Goal: Task Accomplishment & Management: Manage account settings

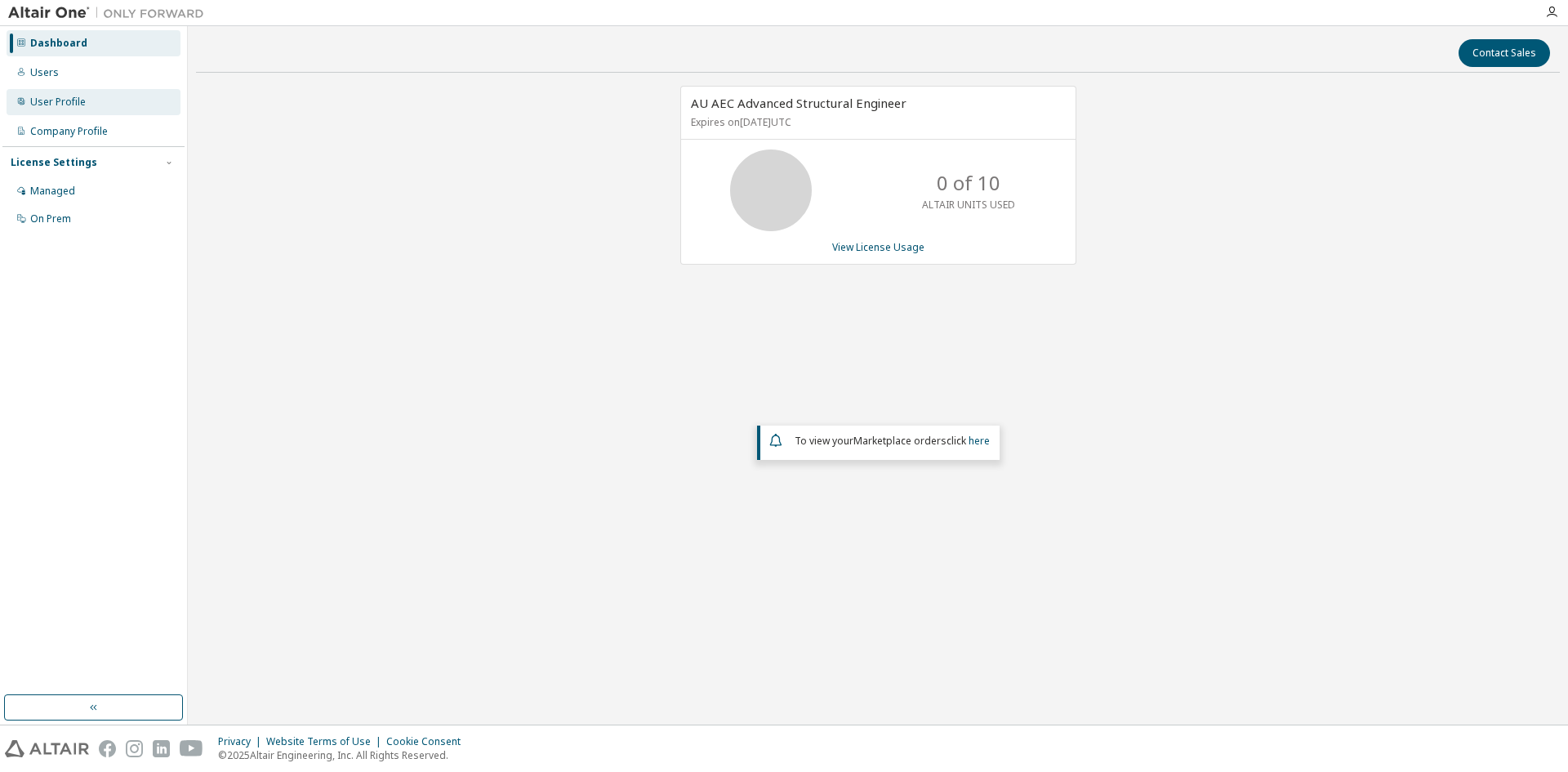
click at [58, 97] on div "User Profile" at bounding box center [57, 102] width 55 height 13
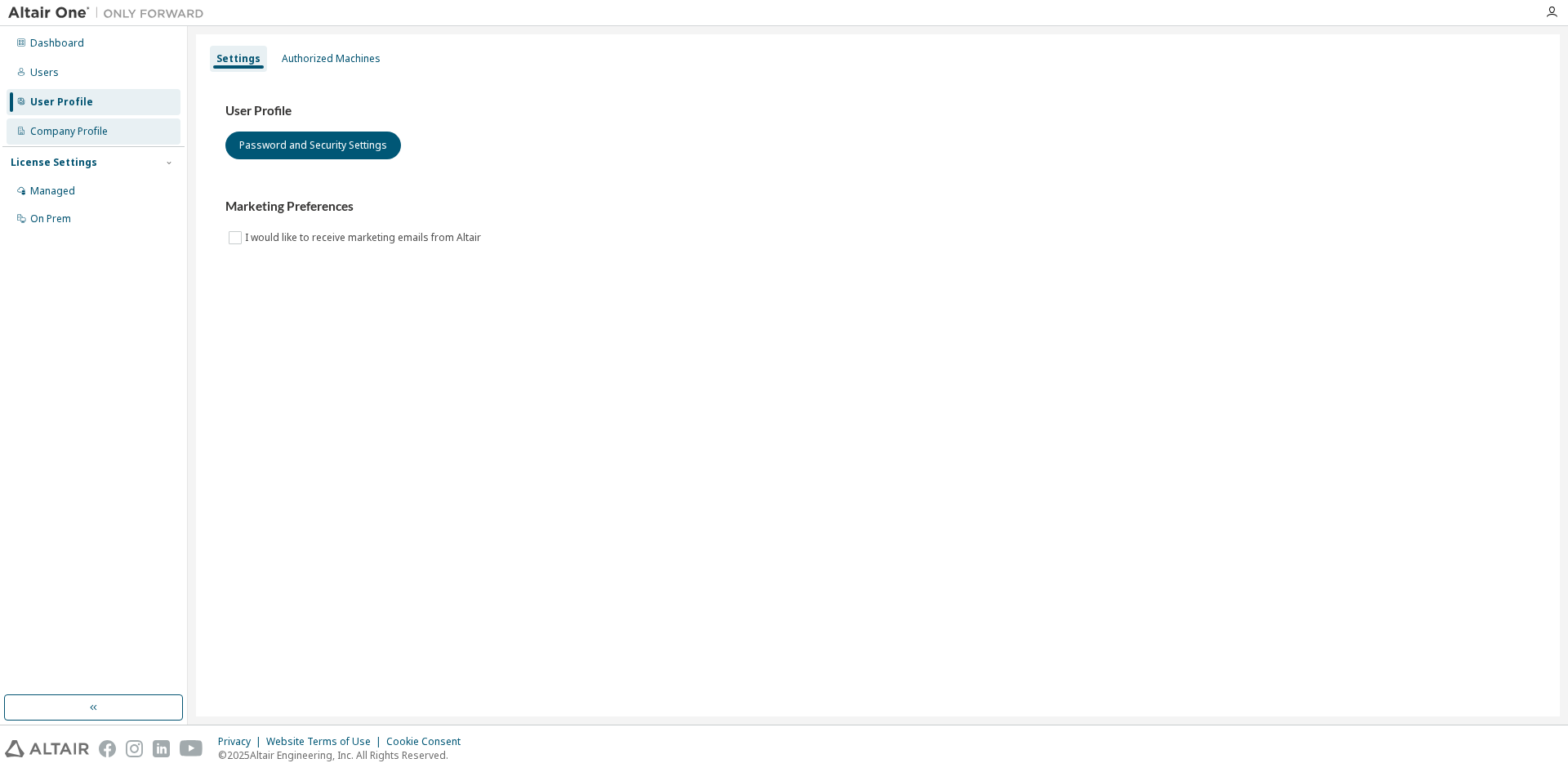
click at [59, 126] on div "Company Profile" at bounding box center [68, 131] width 78 height 13
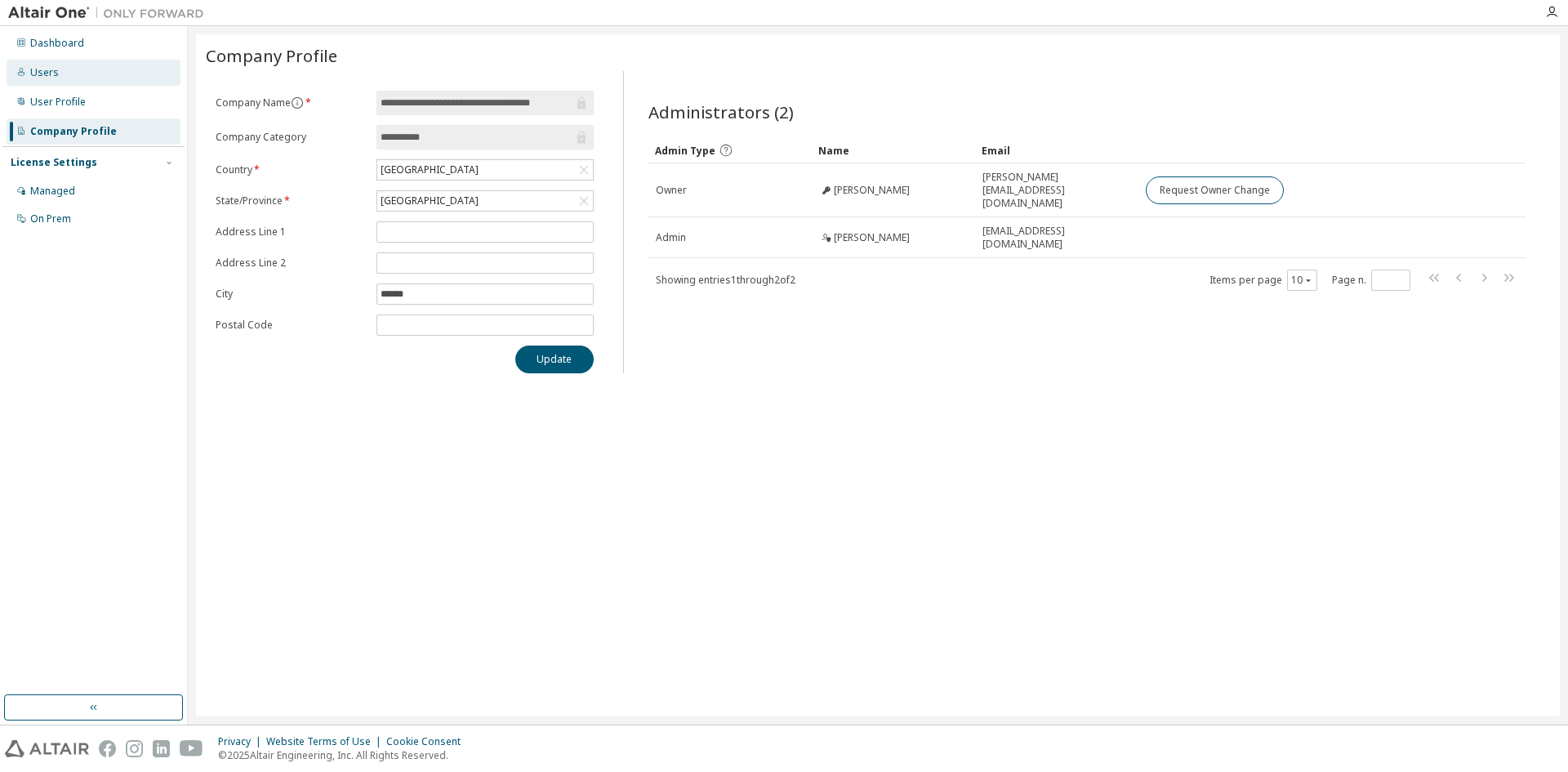
click at [41, 78] on div "Users" at bounding box center [44, 73] width 29 height 13
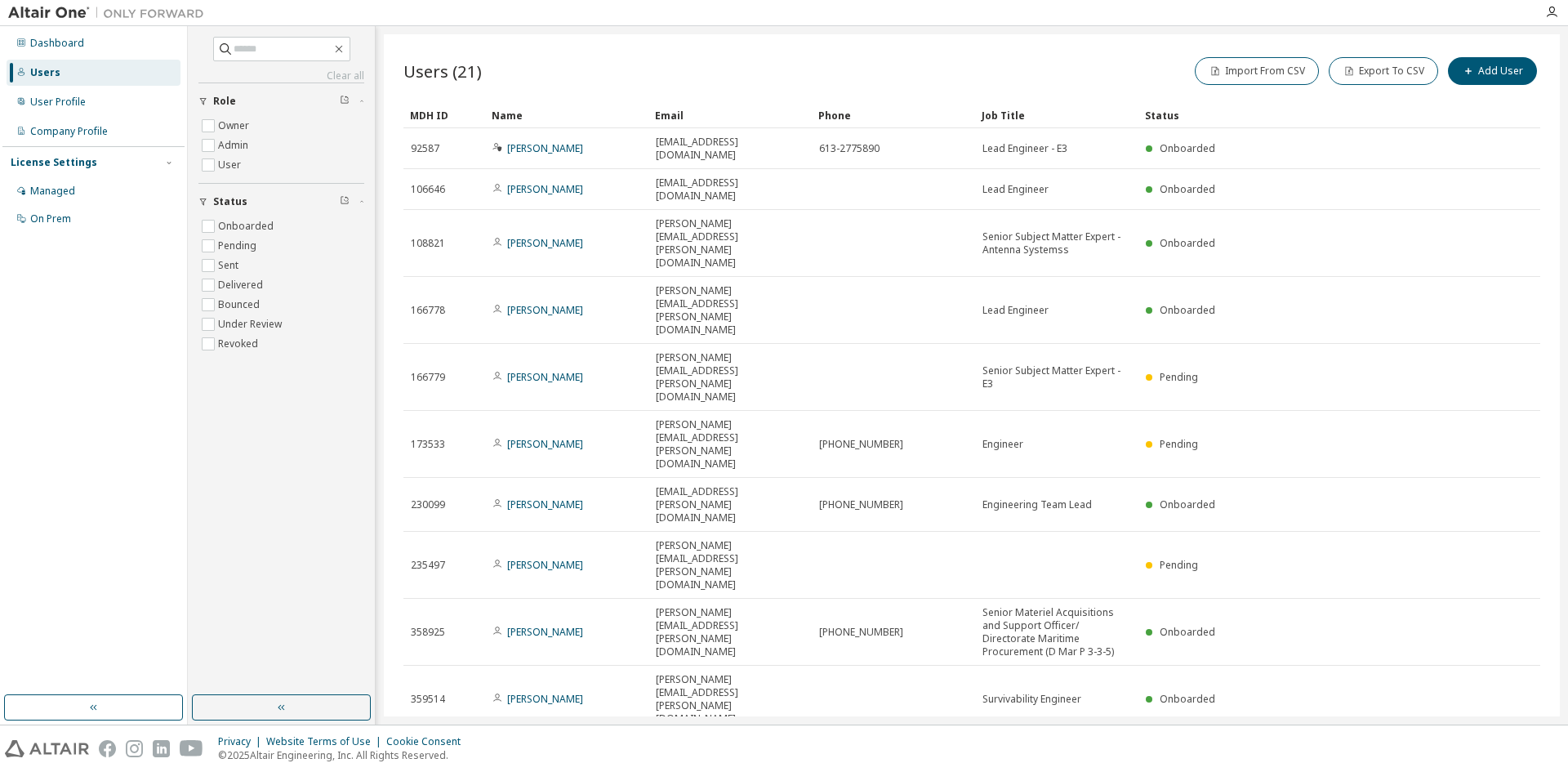
click at [1501, 749] on icon "button" at bounding box center [1500, 753] width 5 height 9
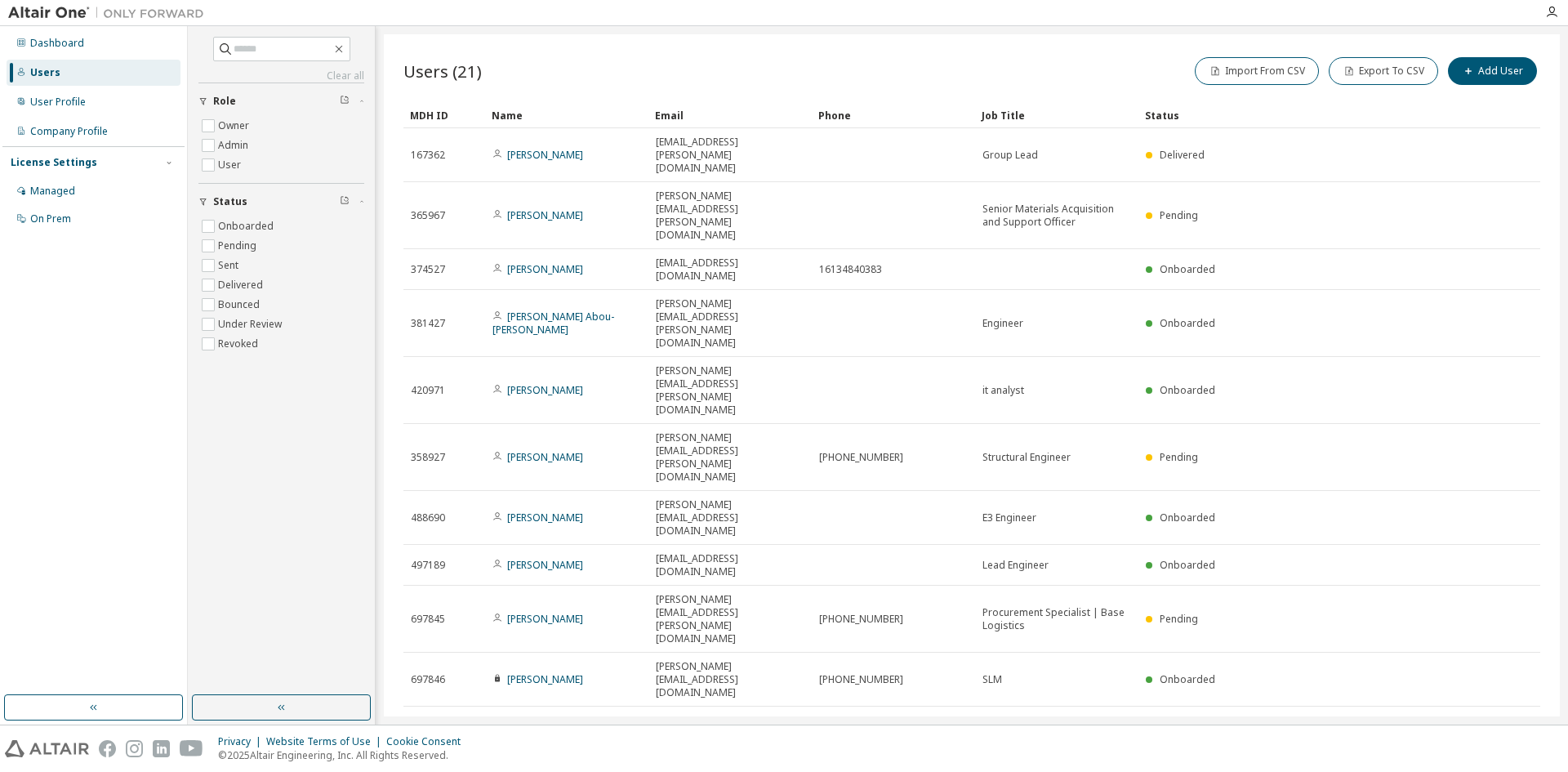
click at [1501, 723] on icon "button" at bounding box center [1500, 727] width 5 height 9
type input "*"
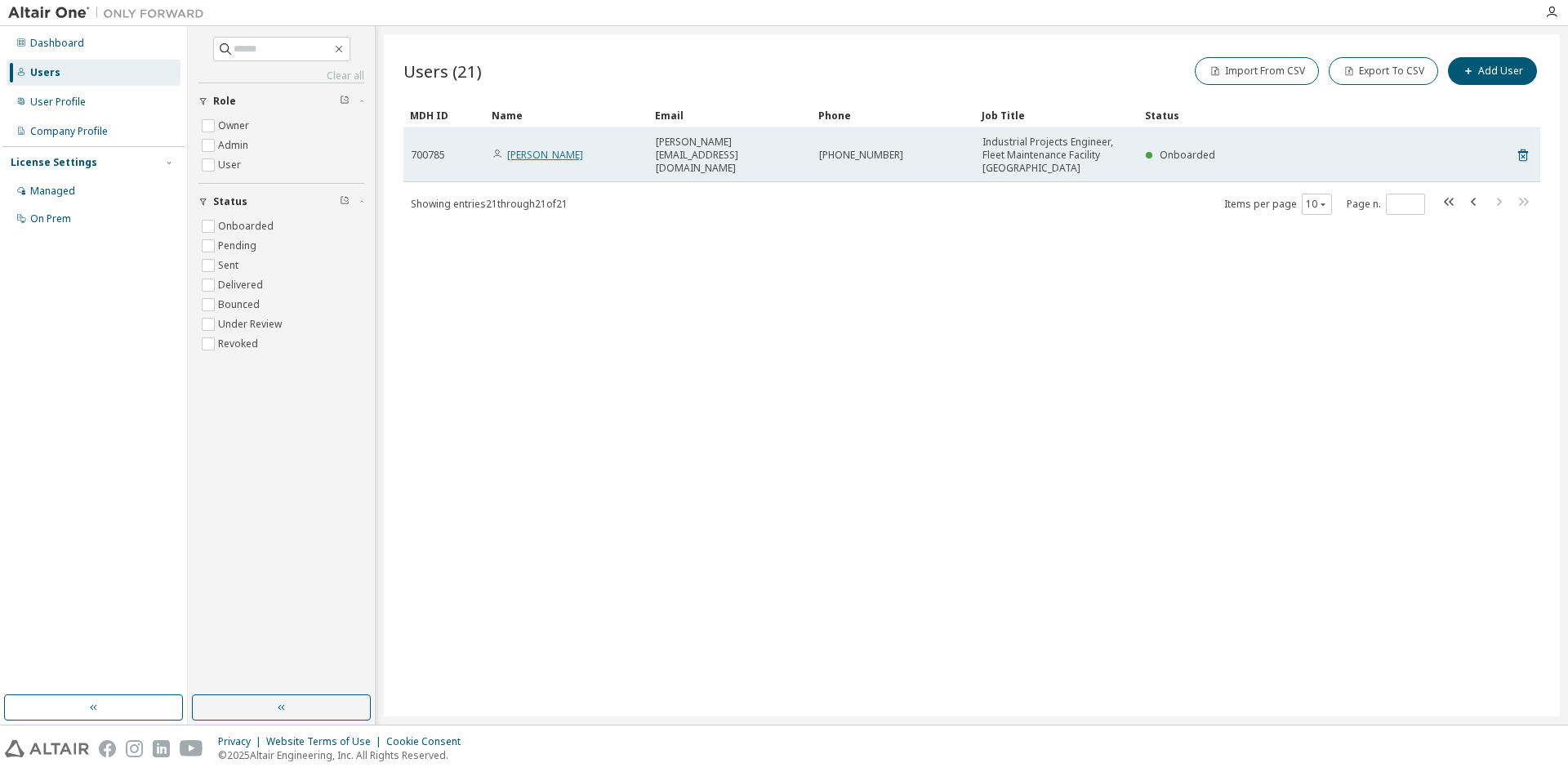
click at [545, 154] on link "Justin Aiyadurai" at bounding box center [545, 154] width 76 height 14
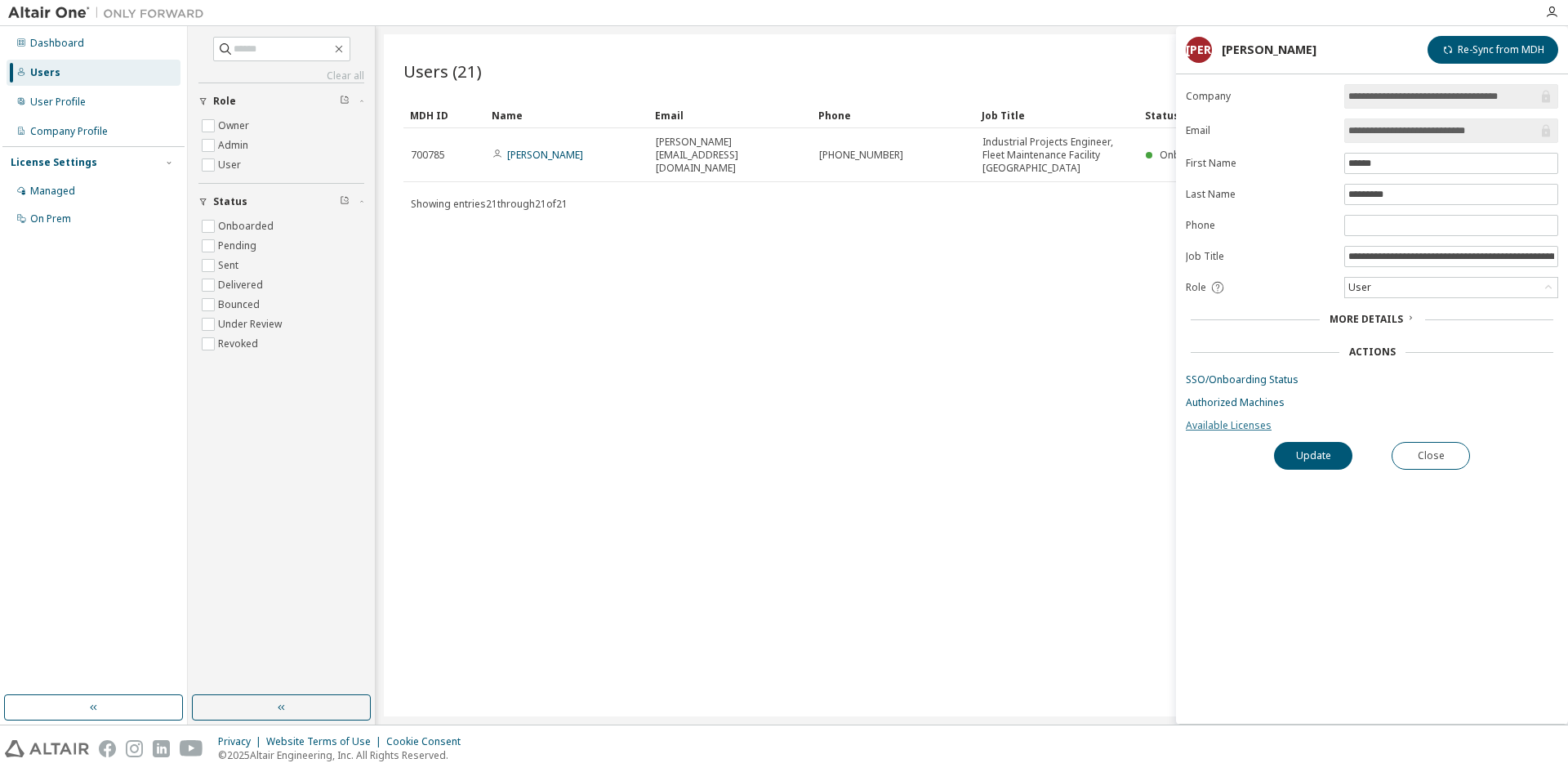
click at [1236, 425] on link "Available Licenses" at bounding box center [1372, 425] width 373 height 13
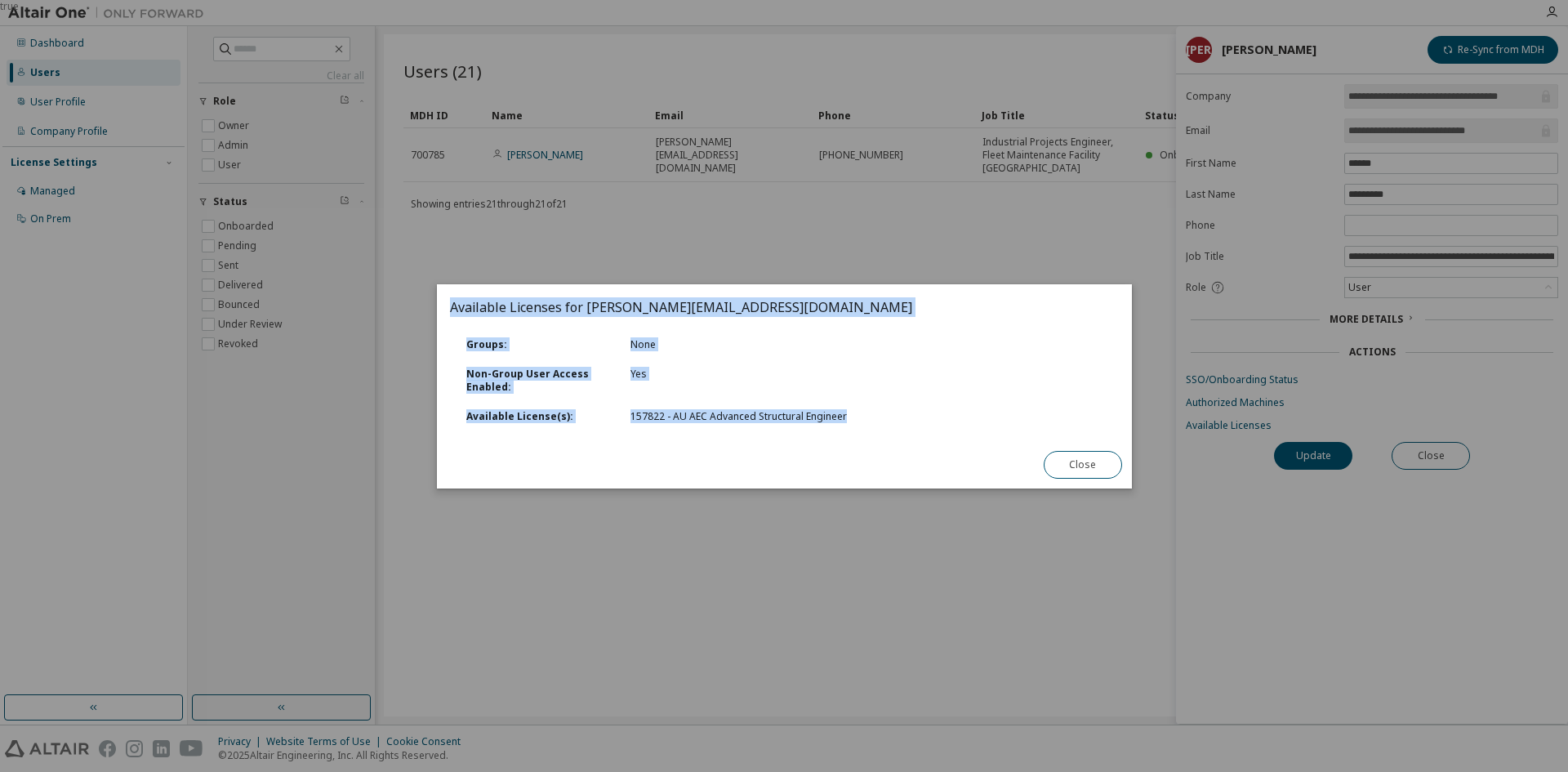
drag, startPoint x: 874, startPoint y: 418, endPoint x: 446, endPoint y: 306, distance: 442.4
click at [446, 306] on div "Available Licenses for Justin.Aiyadurai@forces.gc.ca Groups : None Non-Group Us…" at bounding box center [784, 386] width 695 height 204
copy div "Available Licenses for Justin.Aiyadurai@forces.gc.ca Groups : None Non-Group Us…"
click at [1101, 467] on button "Close" at bounding box center [1082, 465] width 78 height 28
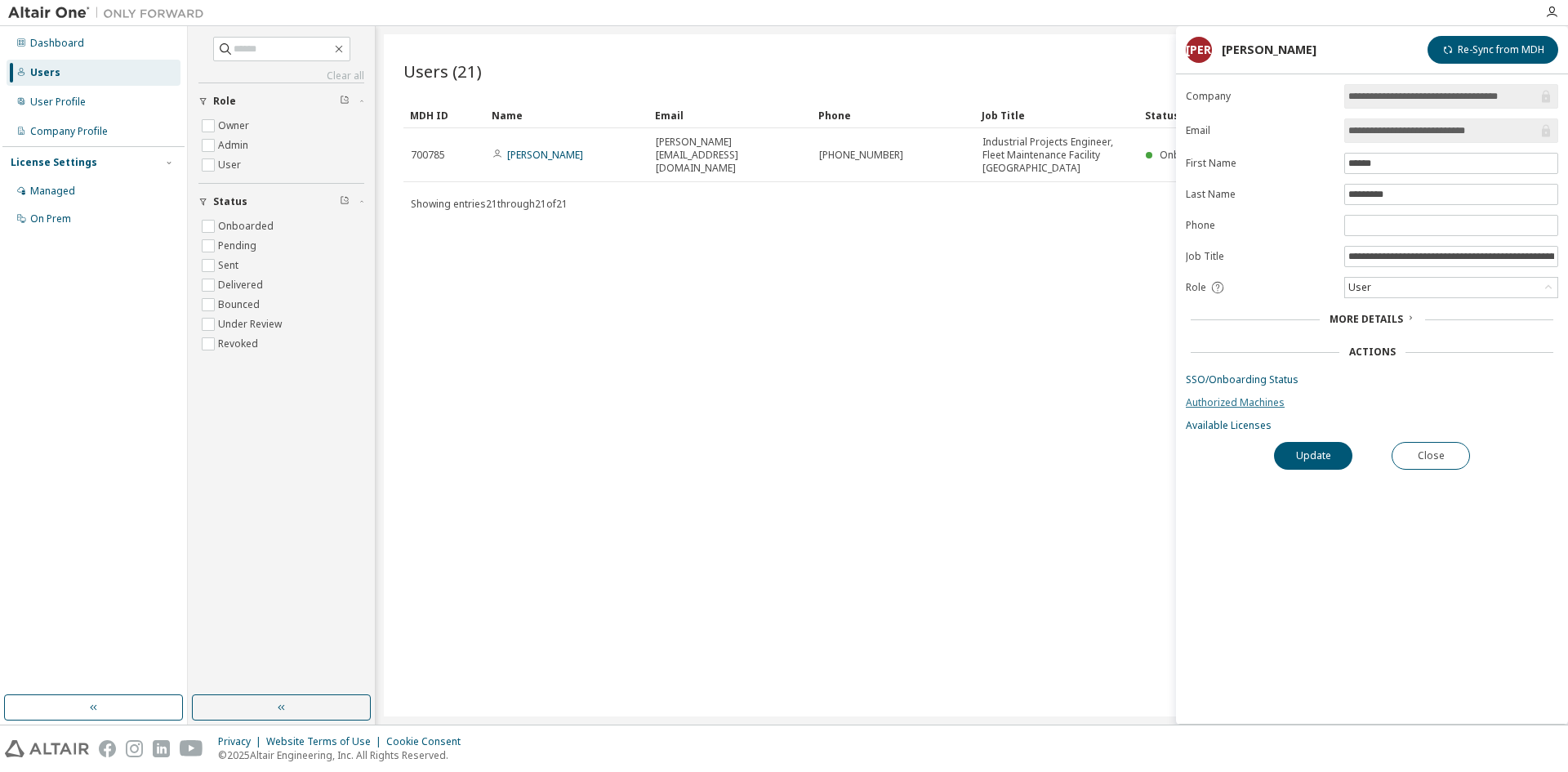
click at [1226, 404] on link "Authorized Machines" at bounding box center [1372, 403] width 373 height 13
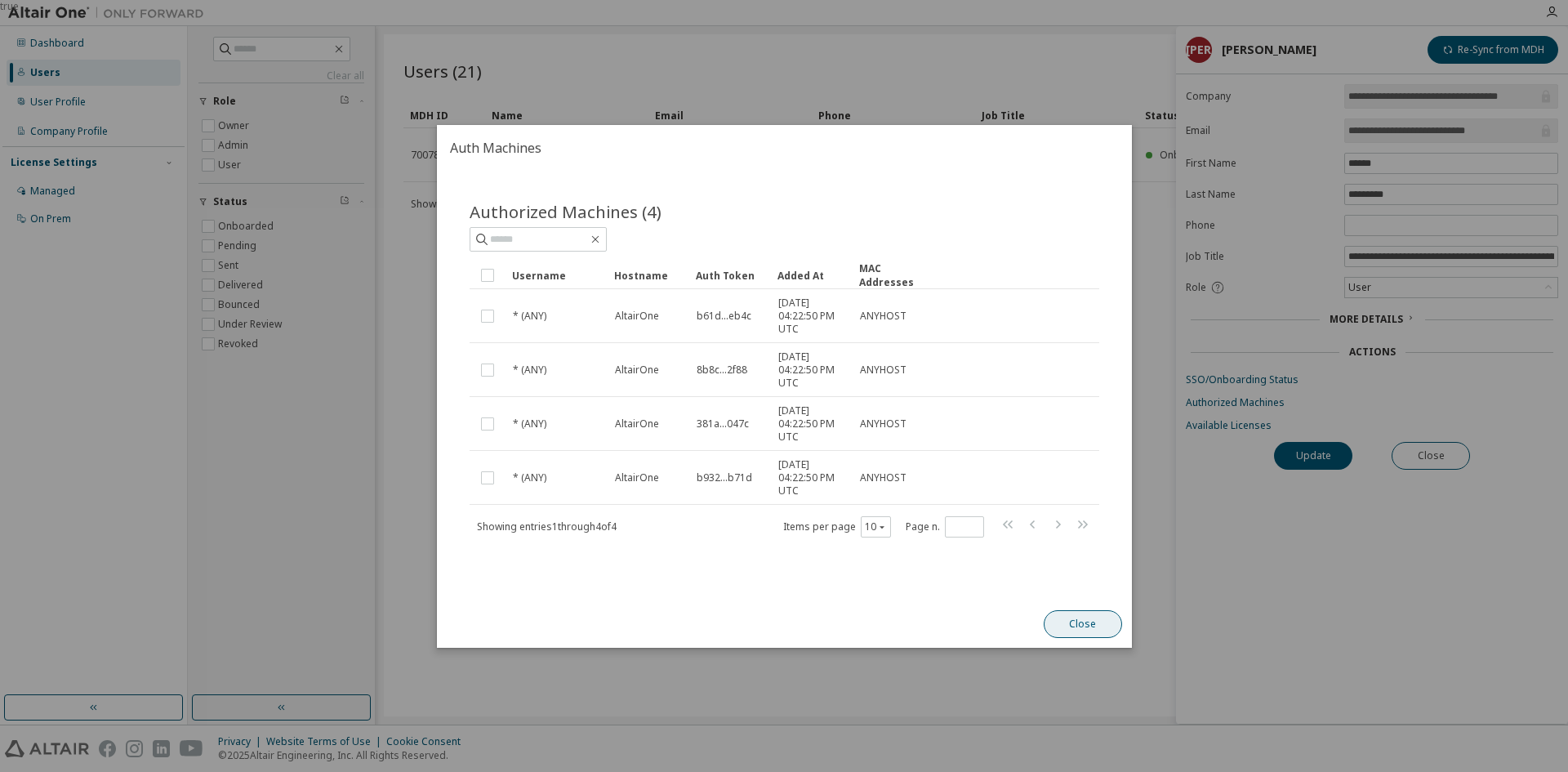
click at [1083, 632] on button "Close" at bounding box center [1082, 624] width 78 height 28
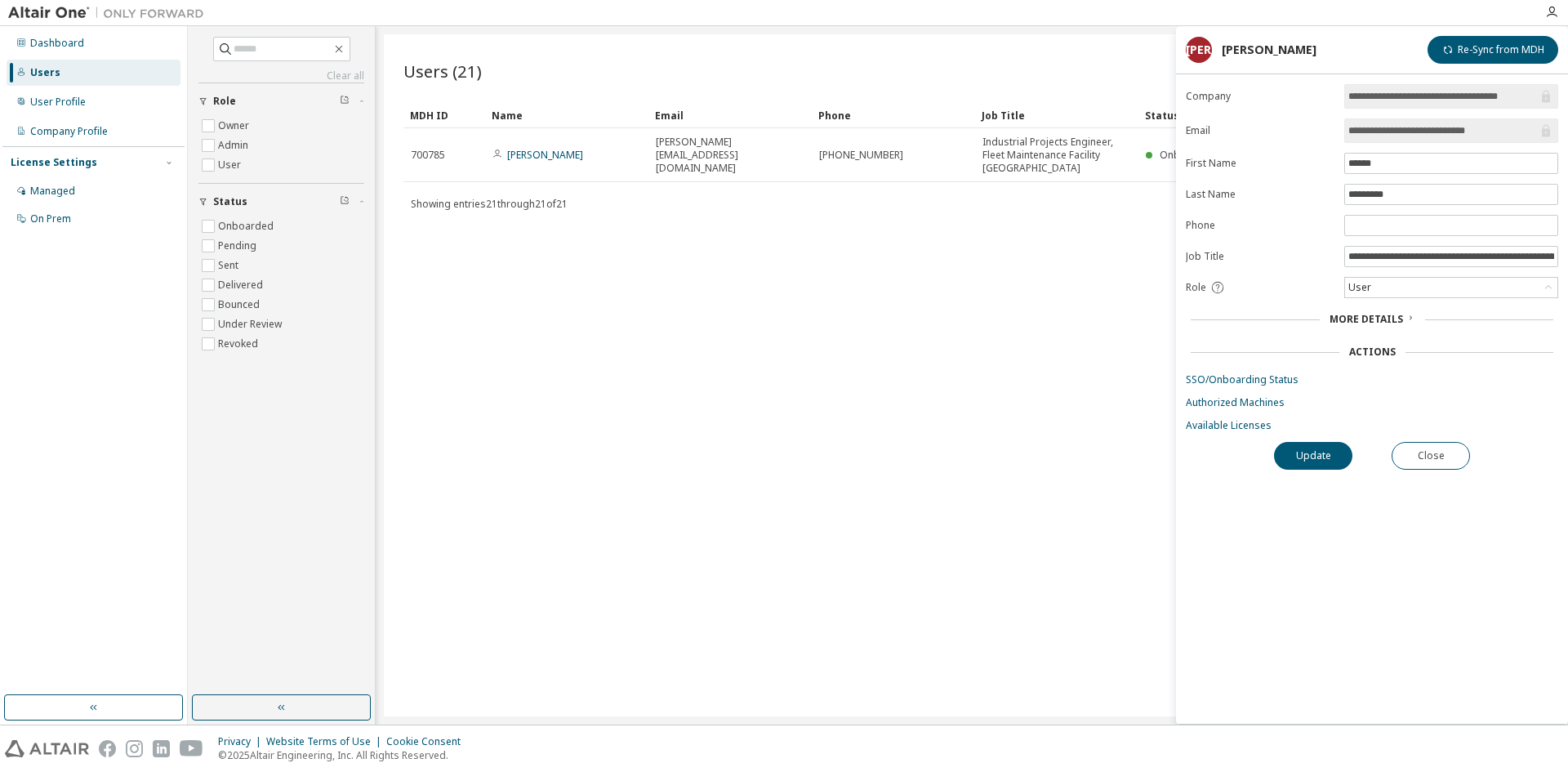
click at [567, 271] on div "Users (21) Import From CSV Export To CSV Add User Clear Load Save Save As Field…" at bounding box center [971, 375] width 1176 height 682
click at [1429, 450] on button "Close" at bounding box center [1431, 456] width 78 height 28
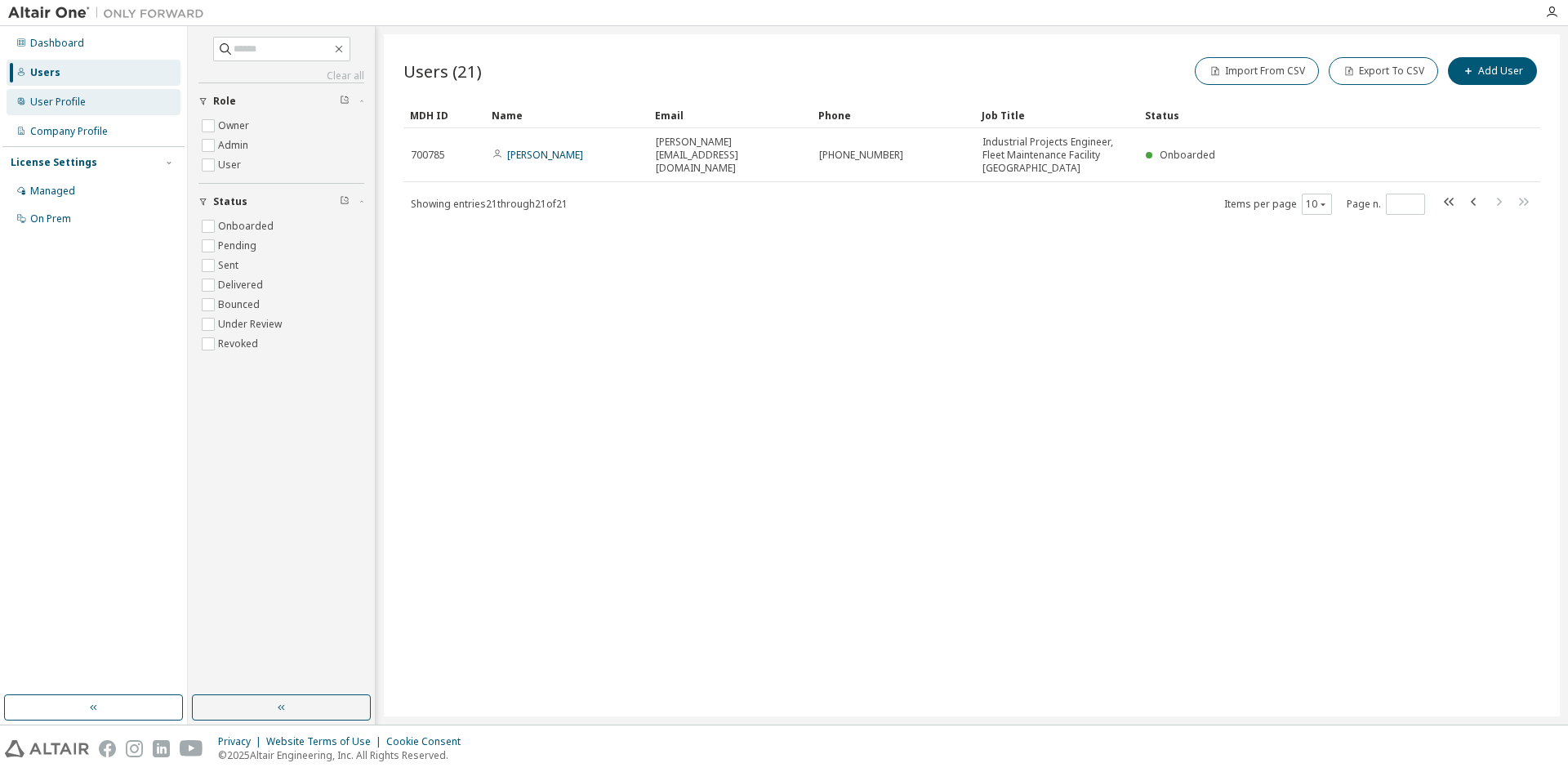
click at [56, 99] on div "User Profile" at bounding box center [57, 102] width 55 height 13
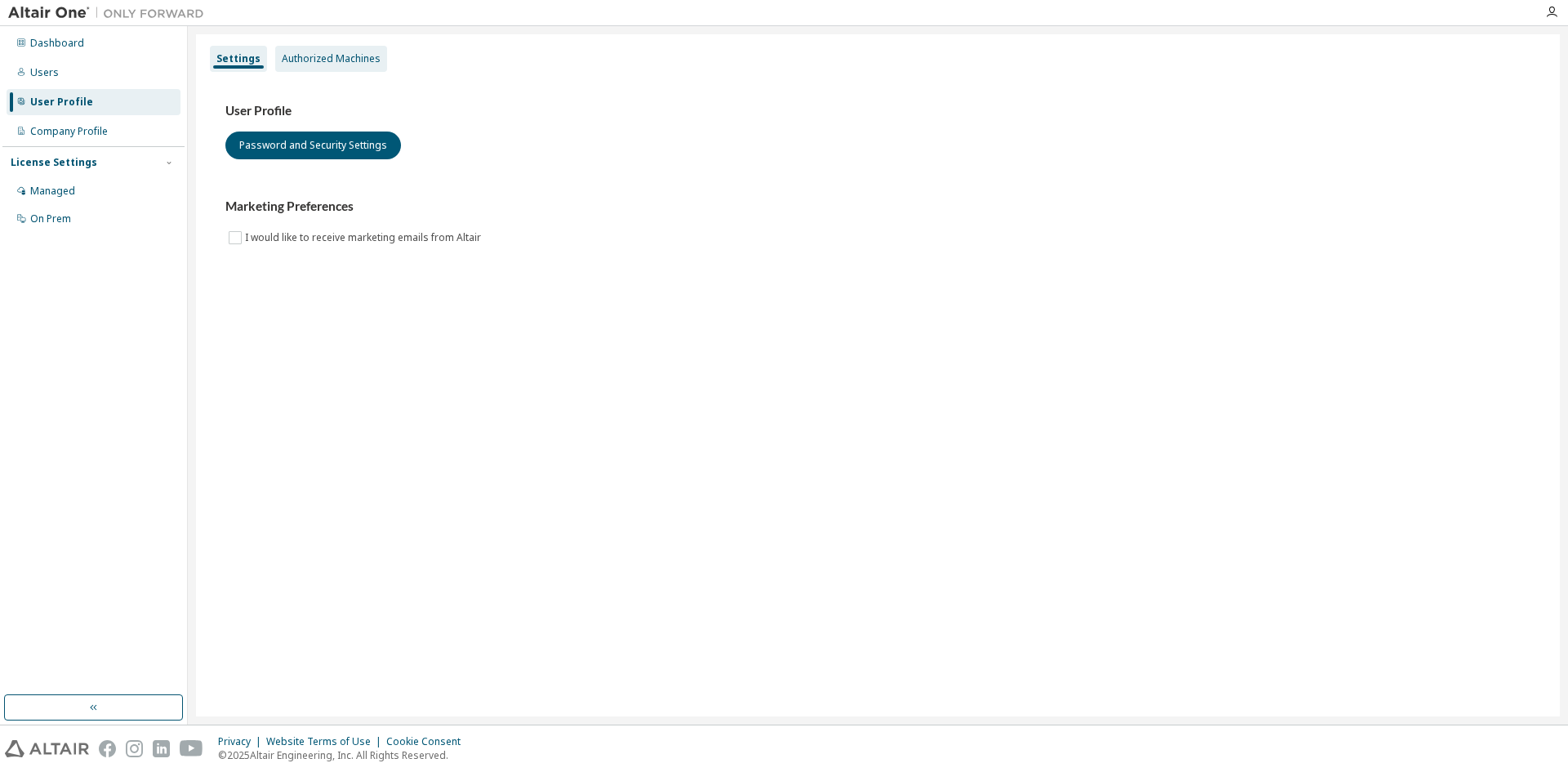
click at [346, 64] on div "Authorized Machines" at bounding box center [332, 58] width 99 height 13
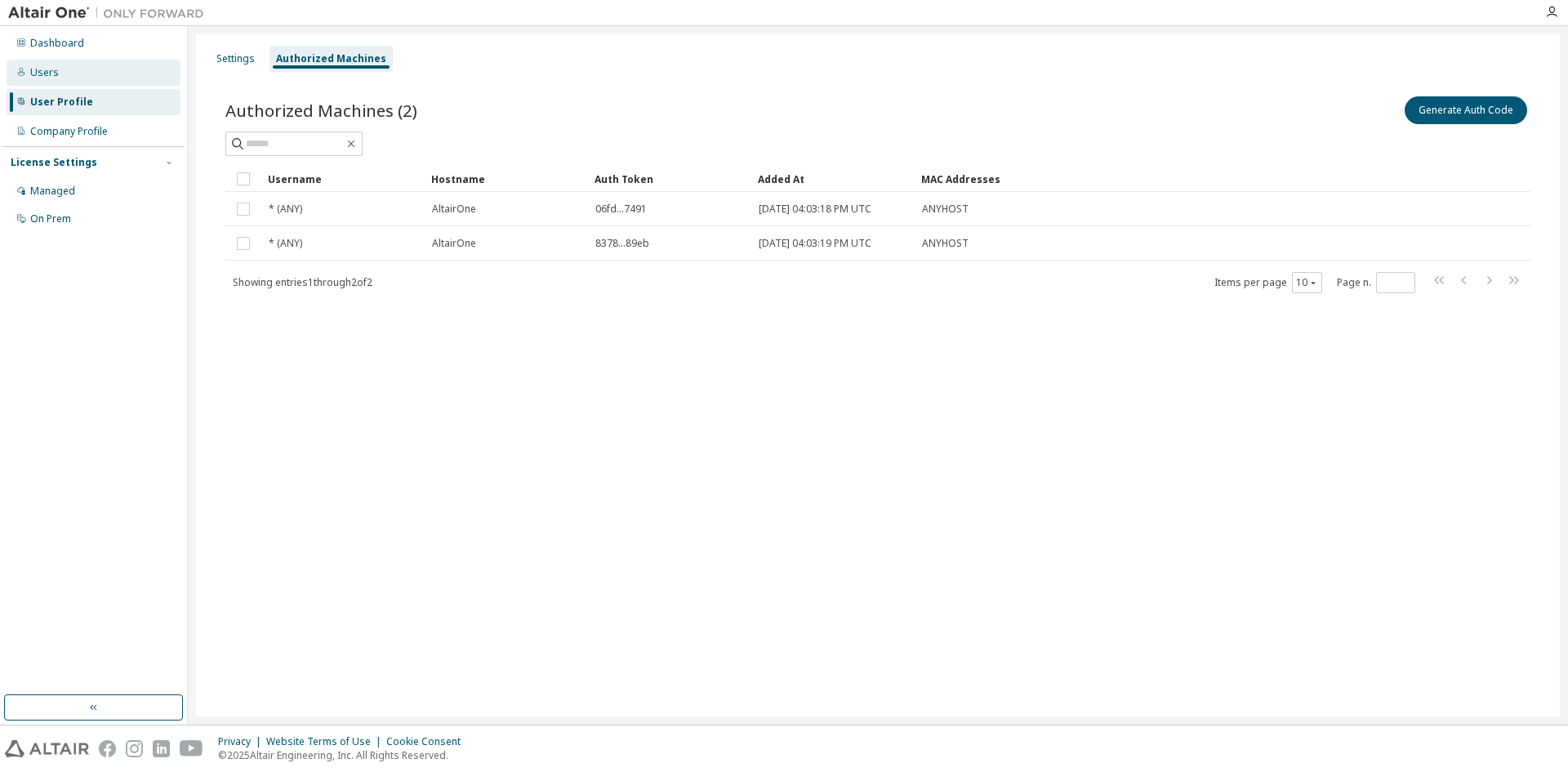
click at [68, 66] on div "Users" at bounding box center [94, 73] width 174 height 26
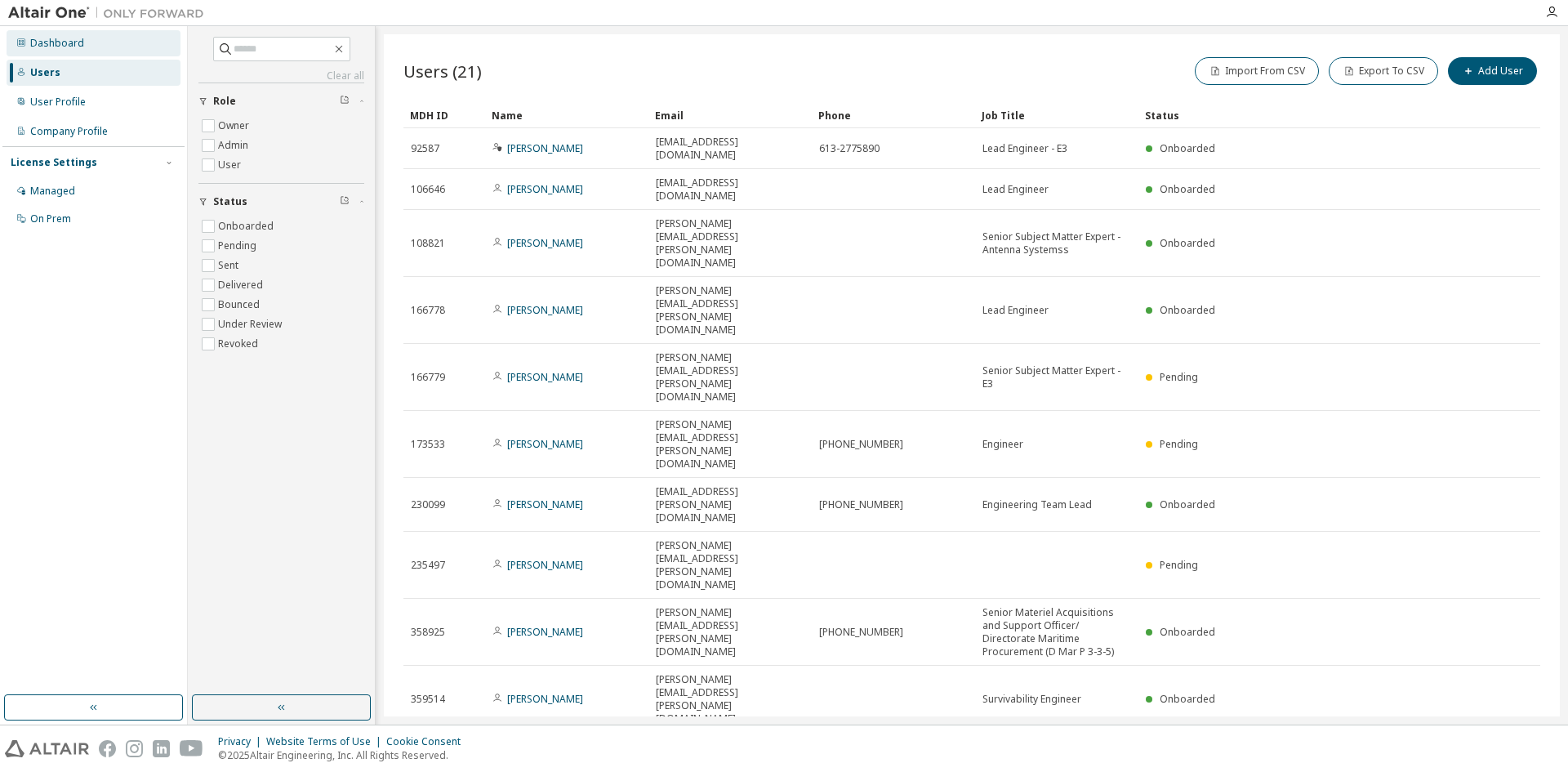
click at [61, 49] on div "Dashboard" at bounding box center [94, 43] width 174 height 26
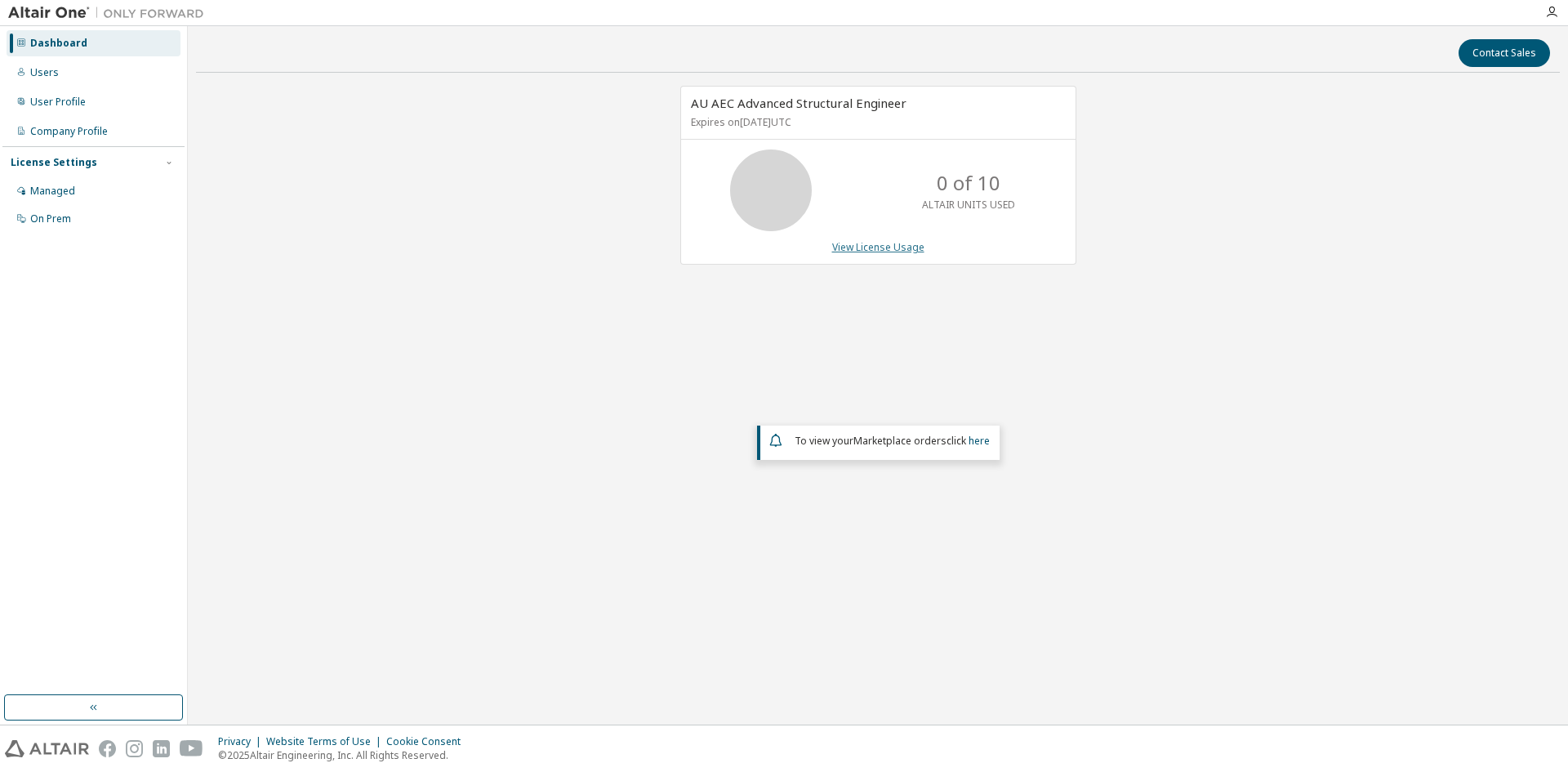
click at [870, 247] on link "View License Usage" at bounding box center [878, 247] width 92 height 14
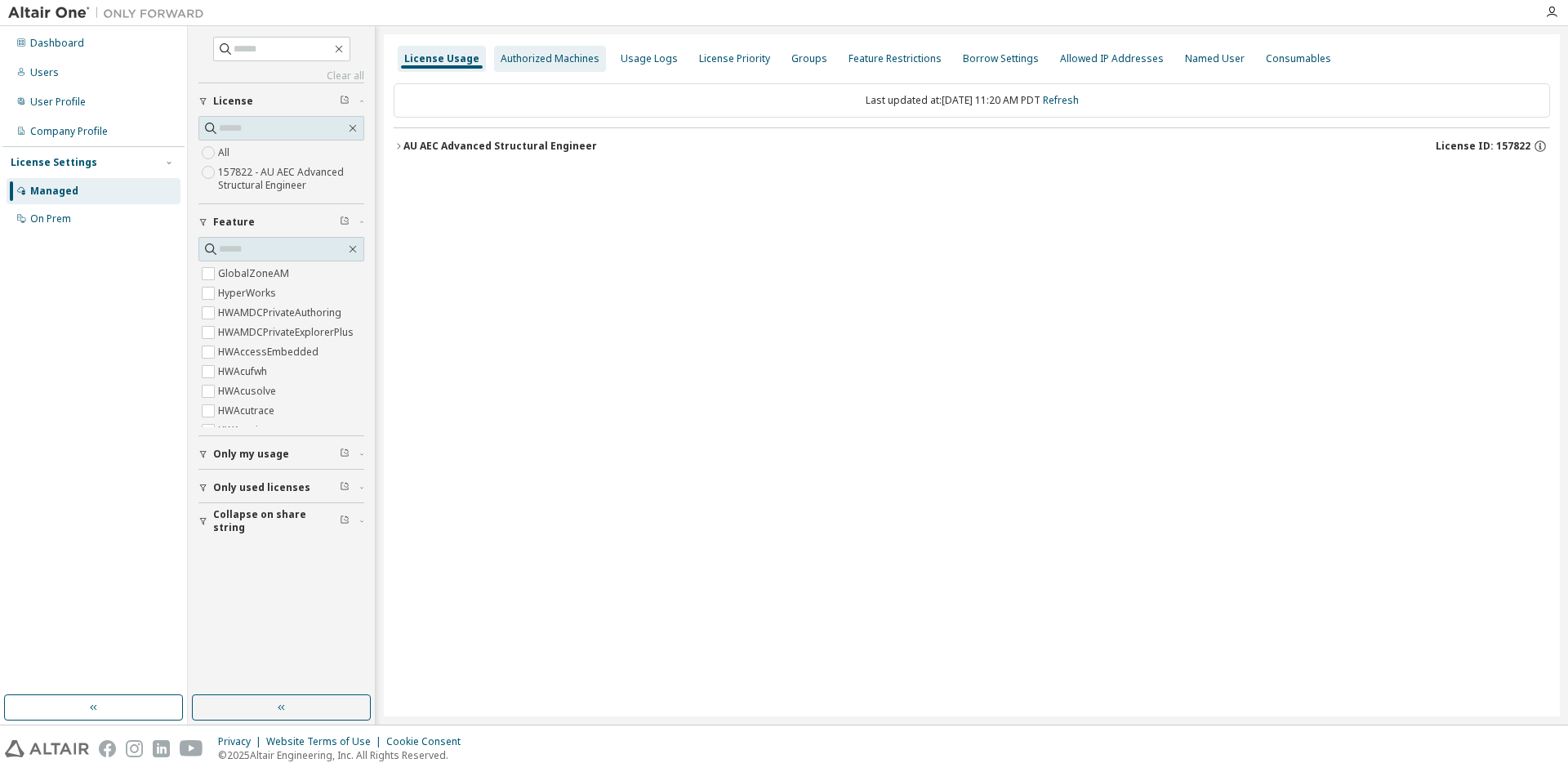
click at [544, 59] on div "Authorized Machines" at bounding box center [550, 58] width 99 height 13
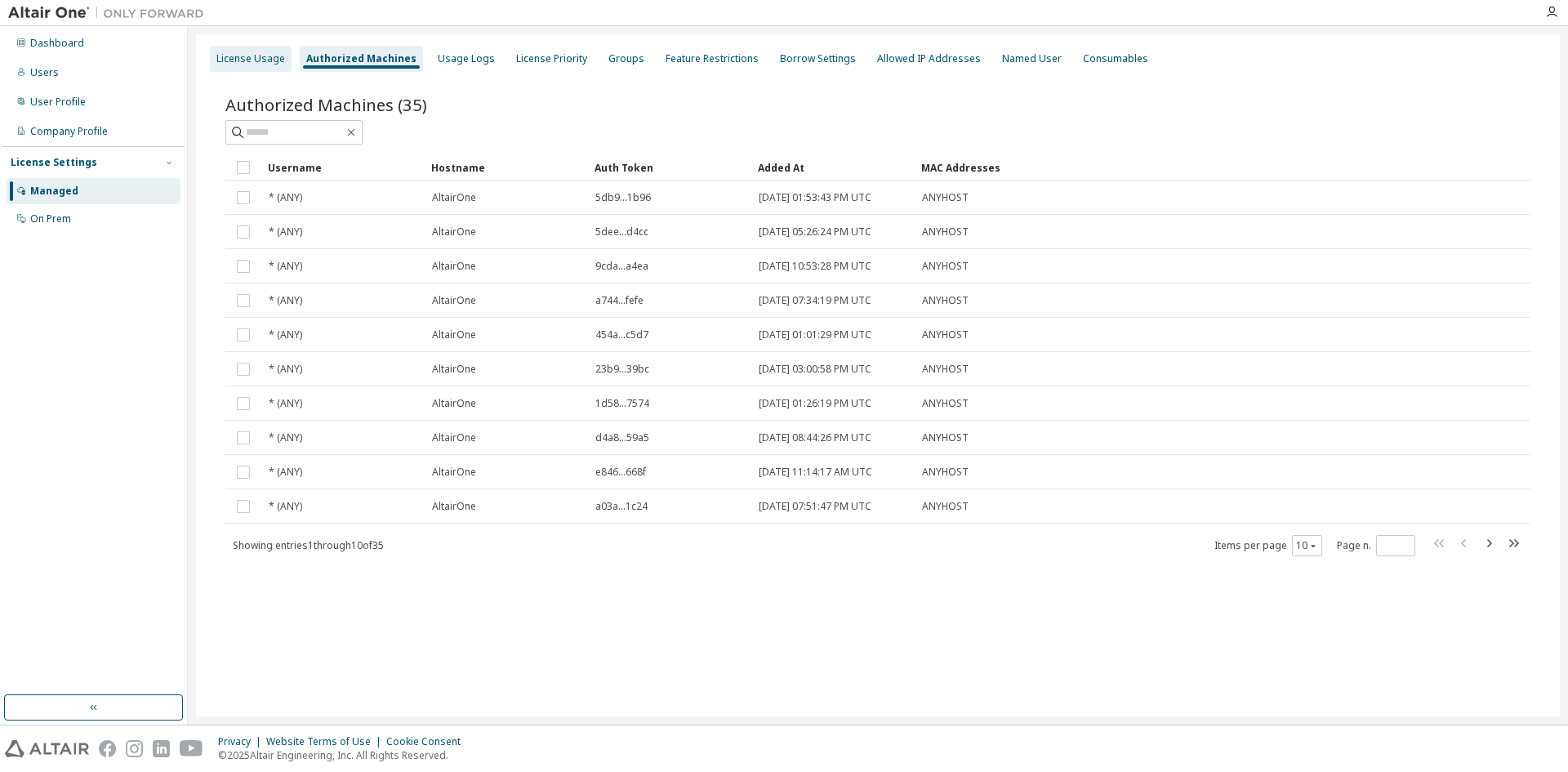
click at [259, 49] on div "License Usage" at bounding box center [251, 59] width 82 height 26
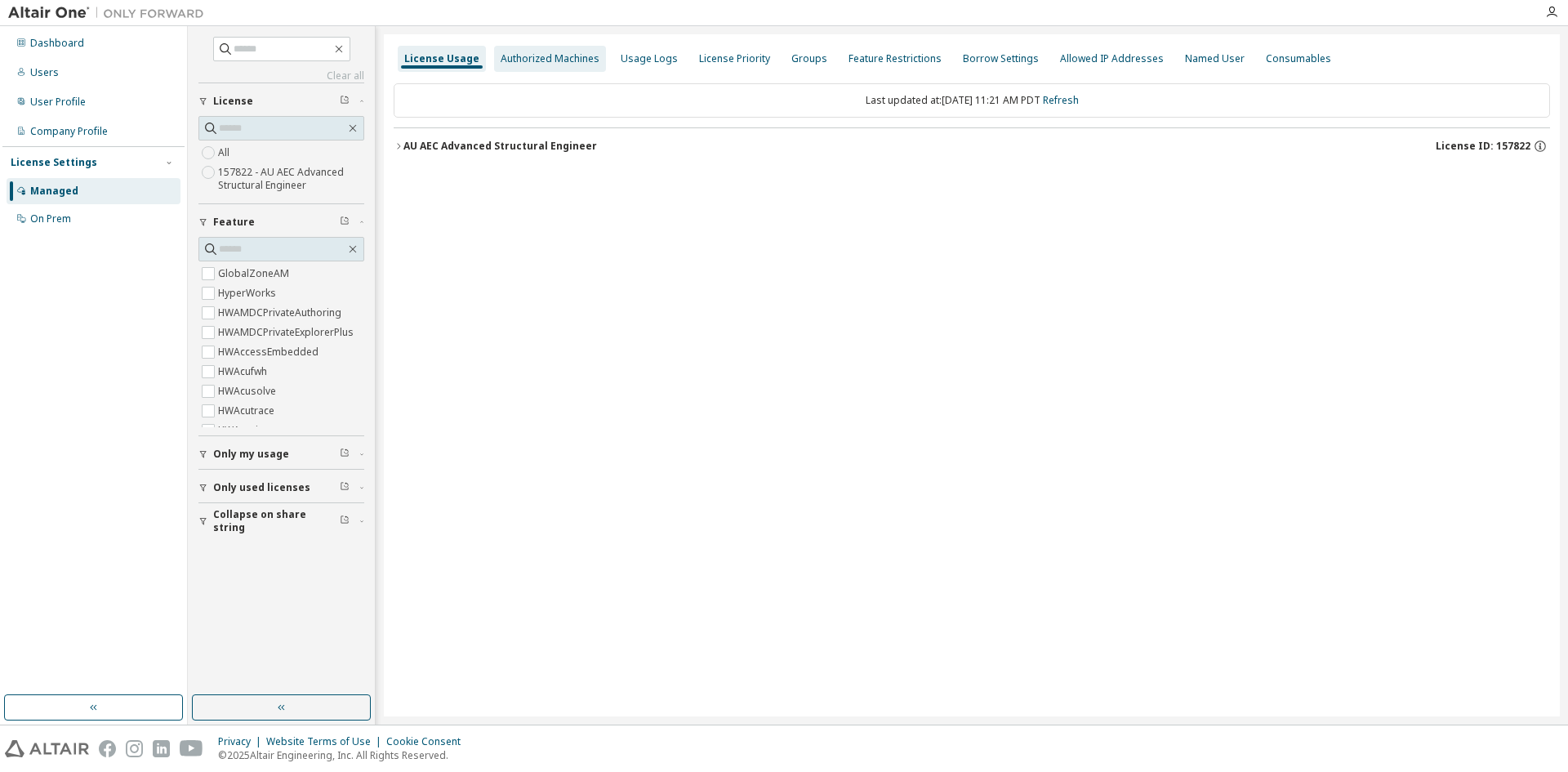
click at [541, 54] on div "Authorized Machines" at bounding box center [550, 58] width 99 height 13
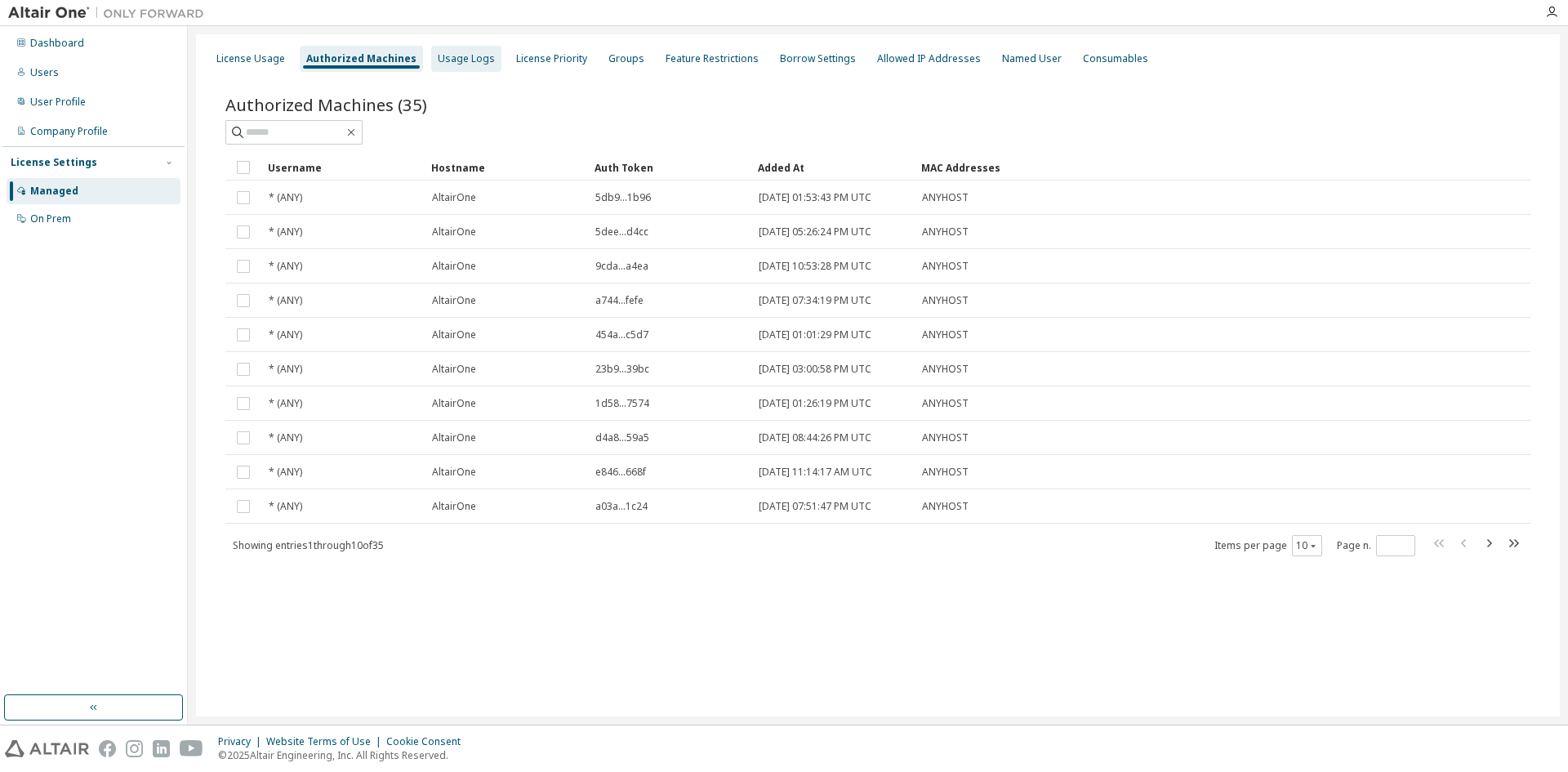
click at [466, 60] on div "Usage Logs" at bounding box center [466, 58] width 57 height 13
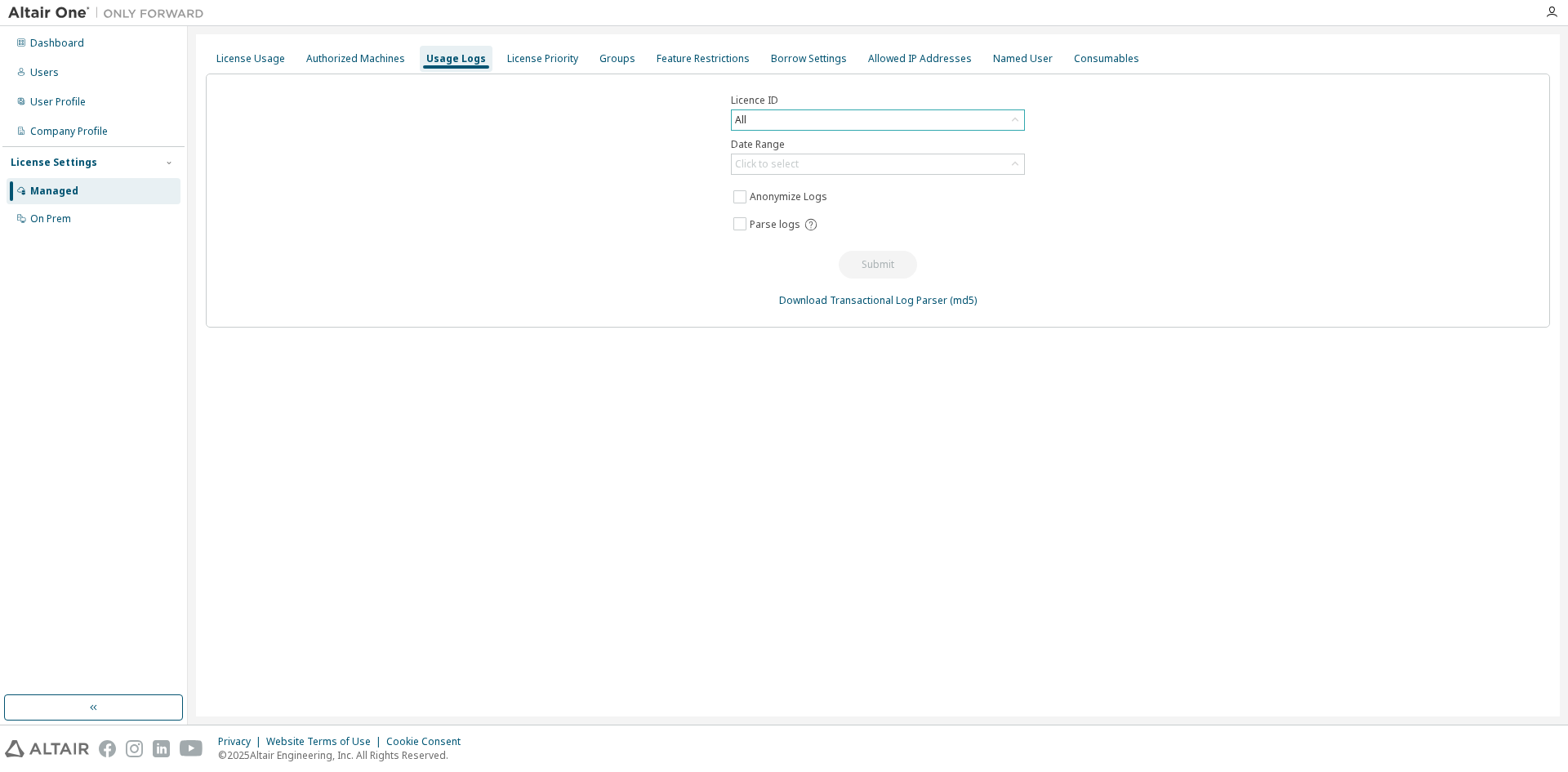
click at [838, 127] on div "All" at bounding box center [877, 119] width 292 height 20
click at [796, 182] on li "157822 - AU AEC Advanced Structural Engineer" at bounding box center [877, 187] width 289 height 21
click at [831, 166] on div "Click to select" at bounding box center [877, 164] width 292 height 20
click at [810, 206] on li "Last 30 days" at bounding box center [877, 210] width 289 height 21
click at [874, 265] on button "Submit" at bounding box center [878, 264] width 78 height 28
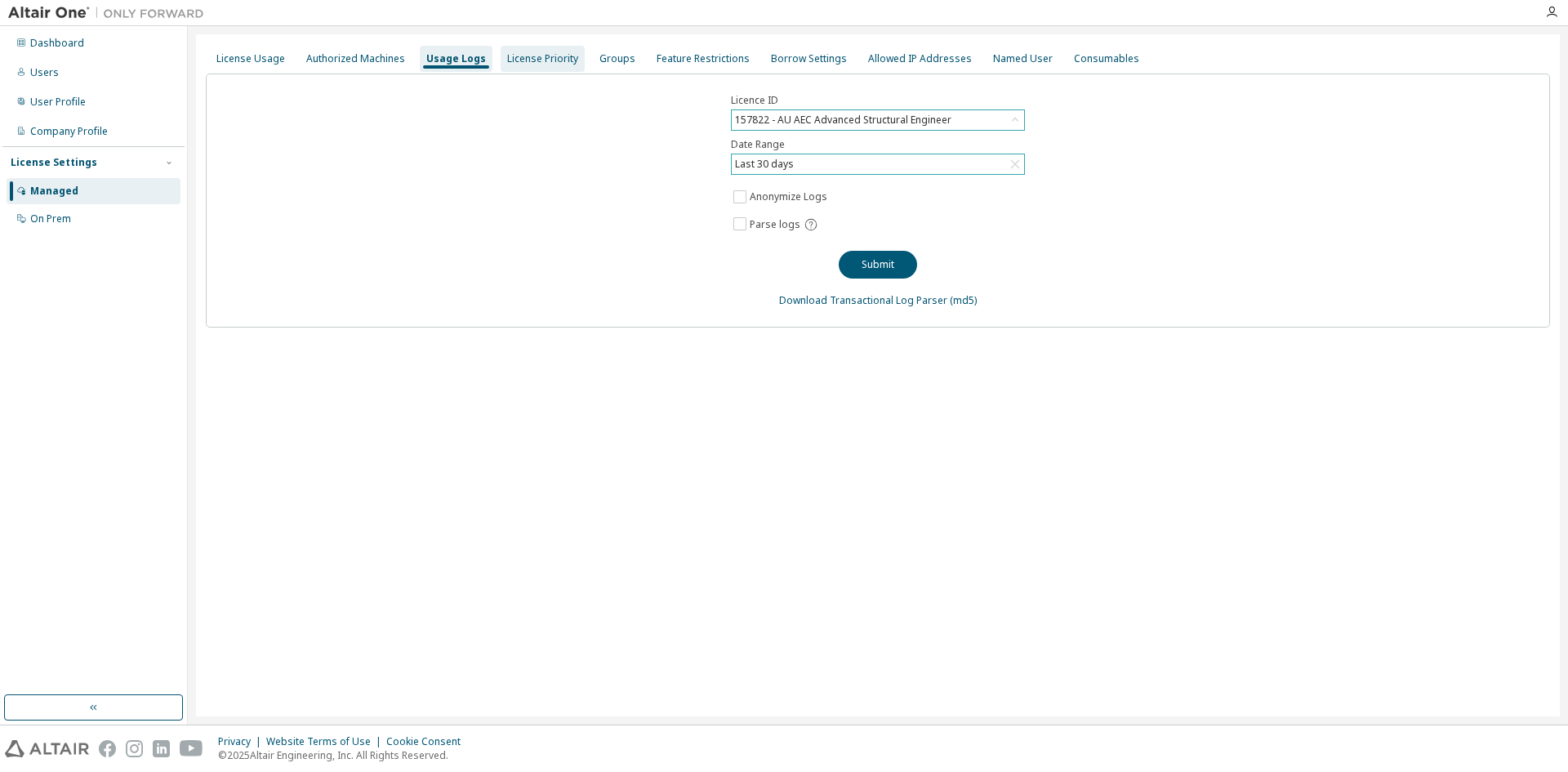
click at [532, 63] on div "License Priority" at bounding box center [542, 58] width 71 height 13
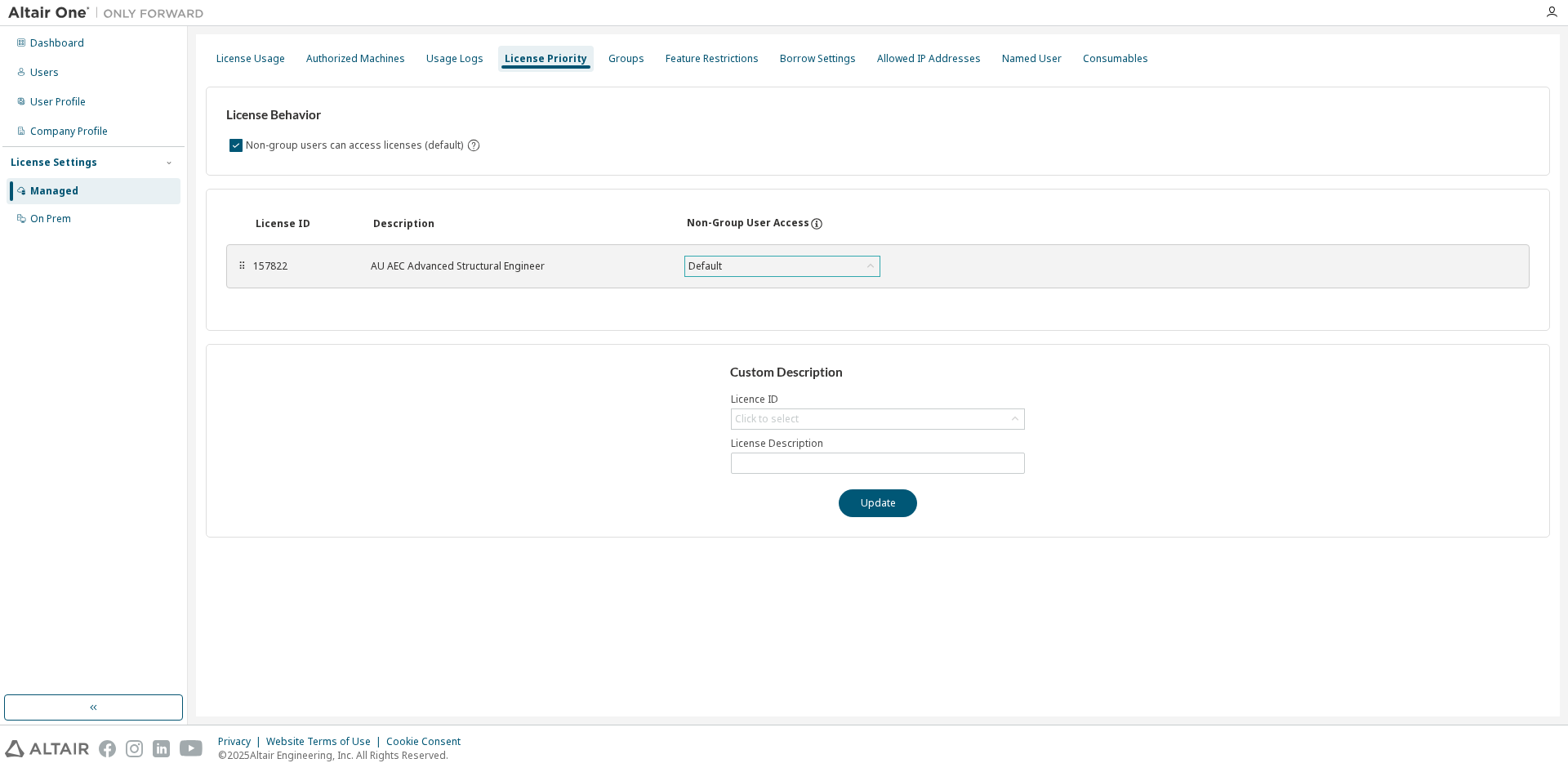
click at [807, 270] on div "Default" at bounding box center [783, 266] width 194 height 20
click at [989, 191] on div "License ID Description Non-Group User Access ⠿ 157822 AU AEC Advanced Structura…" at bounding box center [877, 259] width 1345 height 142
click at [1547, 9] on icon "button" at bounding box center [1552, 12] width 13 height 13
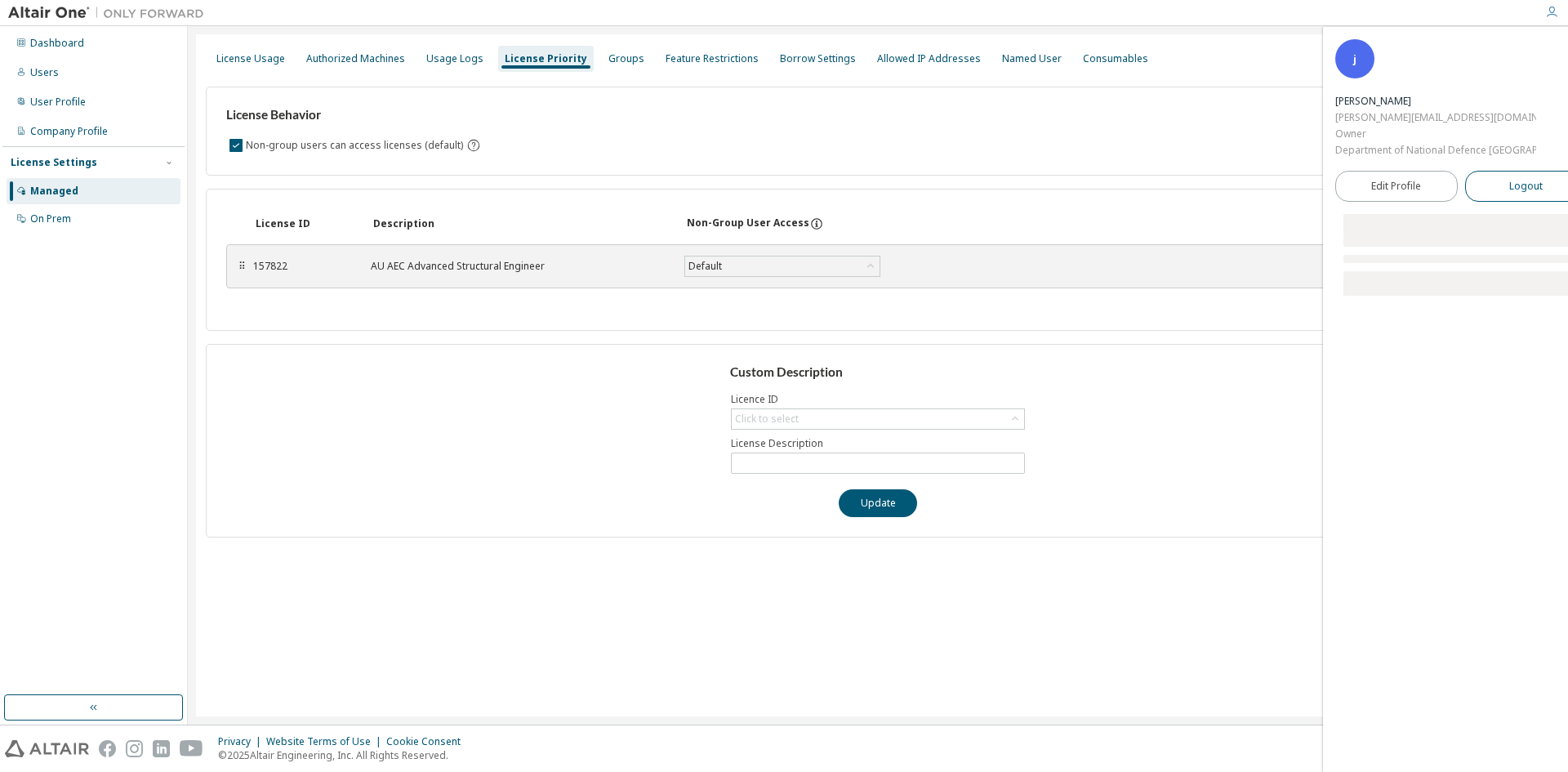
click at [1500, 195] on button "Logout" at bounding box center [1527, 186] width 123 height 31
